Goal: Task Accomplishment & Management: Manage account settings

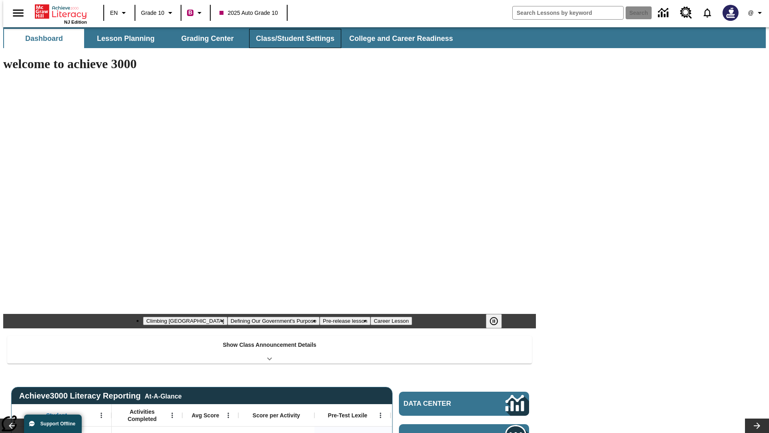
click at [291, 38] on button "Class/Student Settings" at bounding box center [295, 38] width 92 height 19
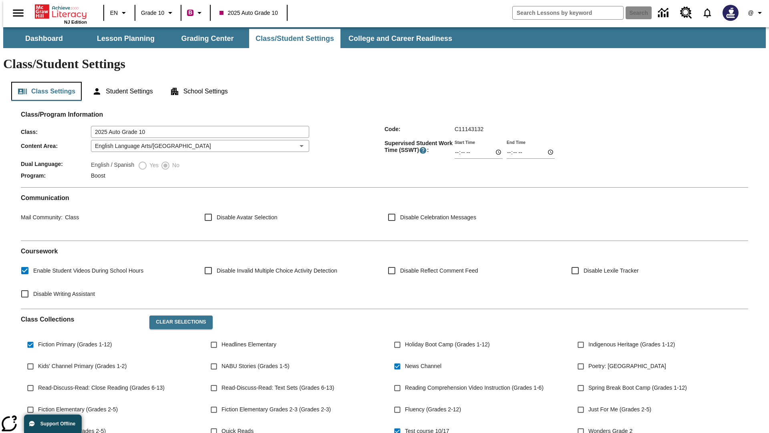
click at [43, 82] on button "Class Settings" at bounding box center [46, 91] width 71 height 19
click at [177, 315] on button "Clear Selections" at bounding box center [180, 322] width 63 height 14
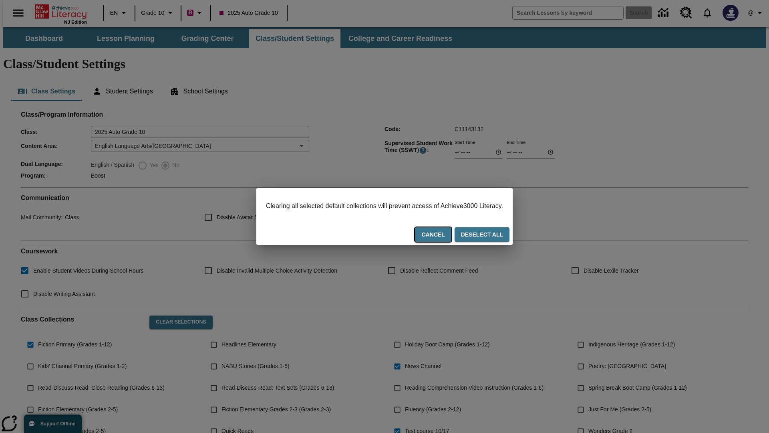
click at [443, 235] on button "Cancel" at bounding box center [433, 234] width 36 height 15
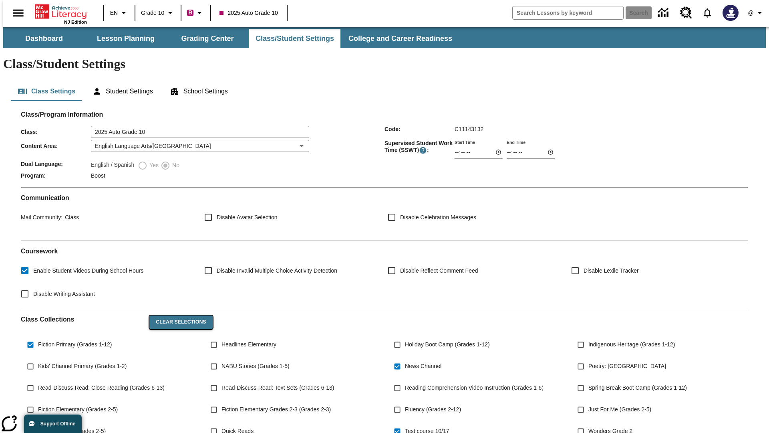
click at [177, 315] on button "Clear Selections" at bounding box center [180, 322] width 63 height 14
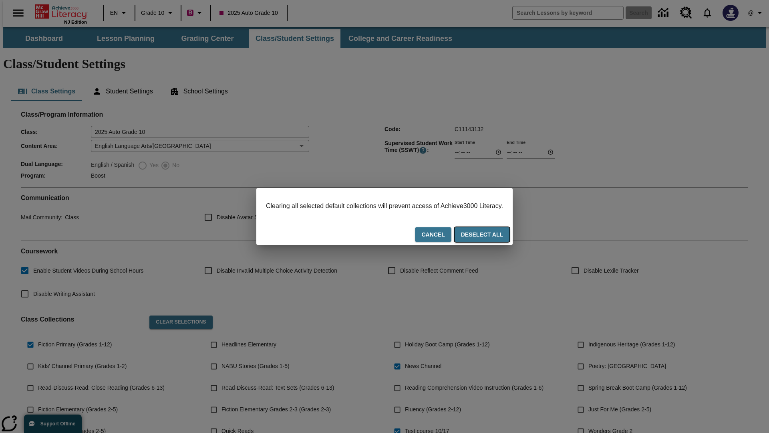
click at [490, 235] on button "Deselect All" at bounding box center [482, 234] width 55 height 15
checkbox input "false"
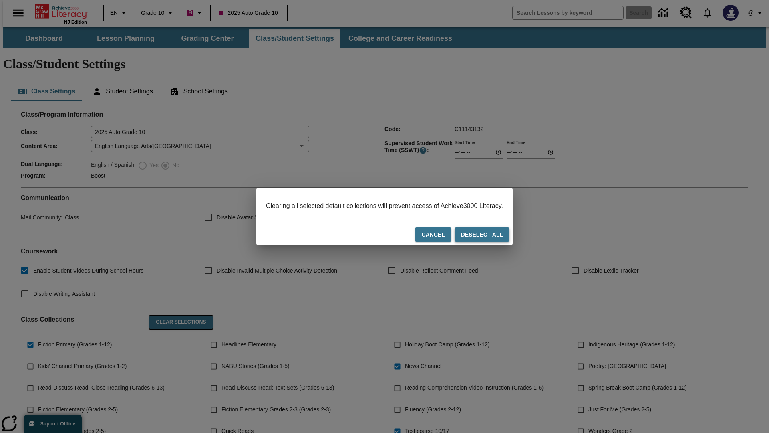
checkbox input "false"
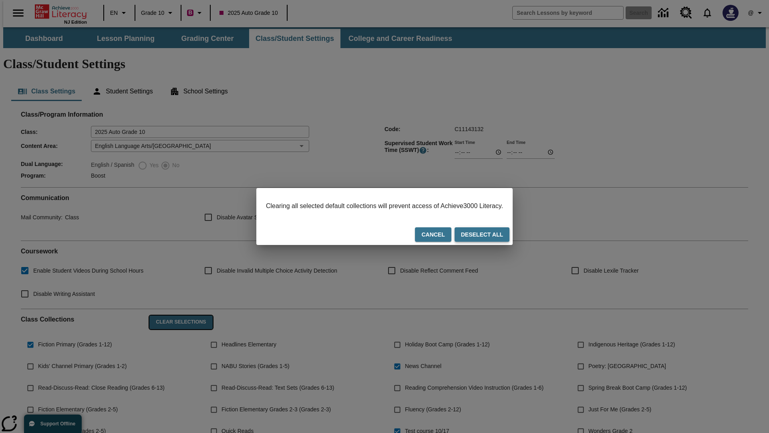
checkbox input "false"
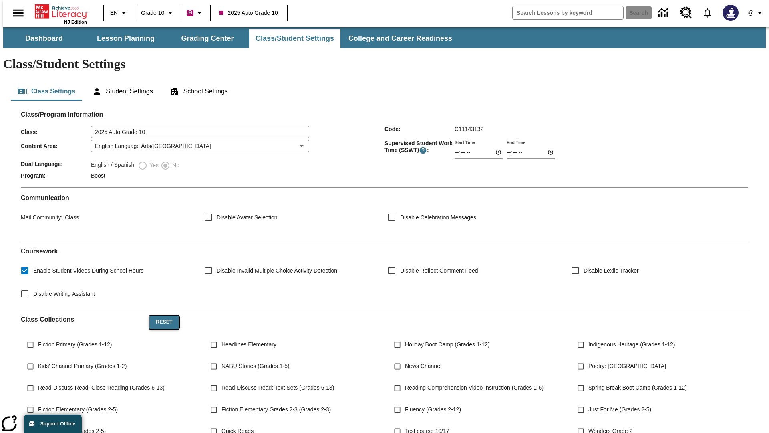
click at [161, 315] on button "Reset" at bounding box center [163, 322] width 29 height 14
checkbox input "true"
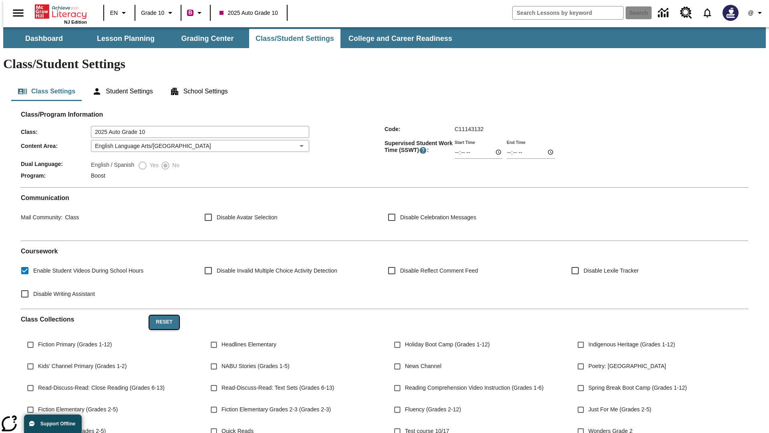
checkbox input "true"
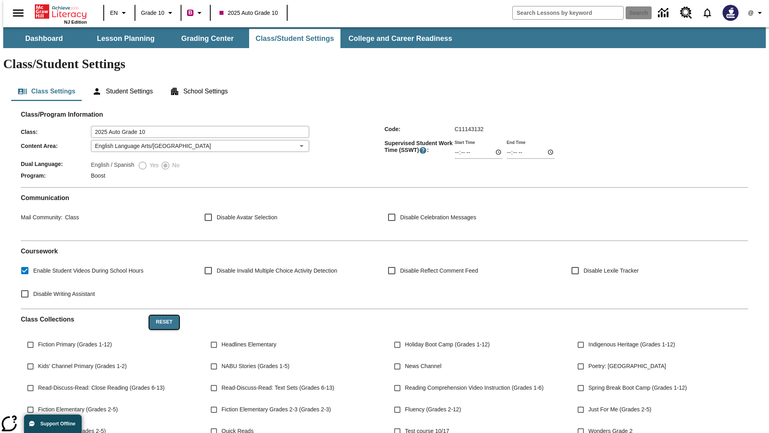
checkbox input "true"
